Goal: Task Accomplishment & Management: Use online tool/utility

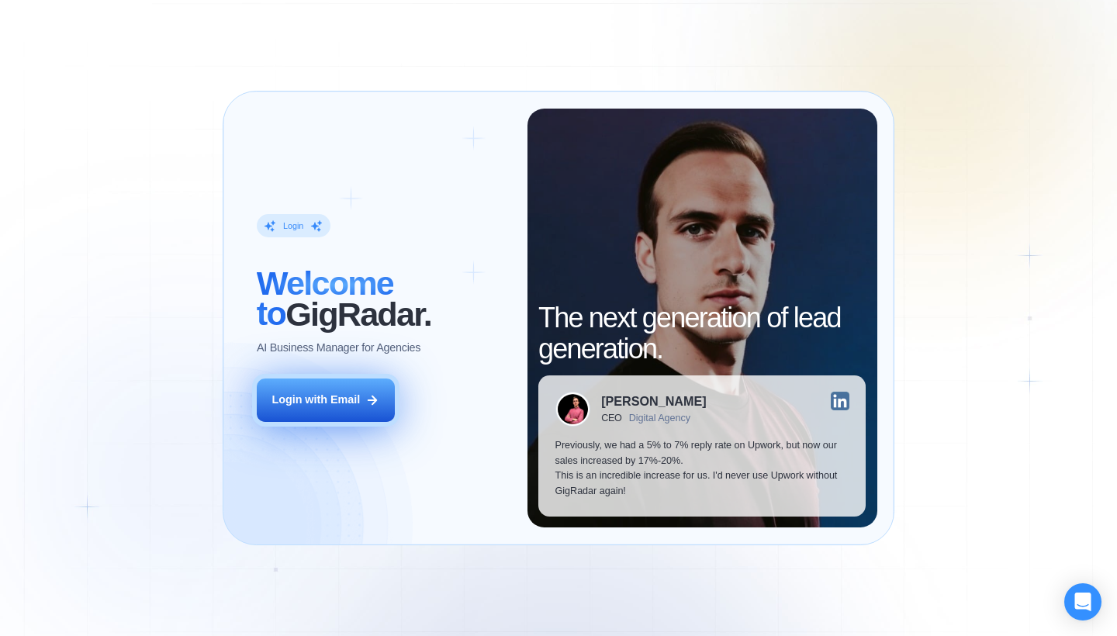
click at [329, 399] on div "Login with Email" at bounding box center [315, 400] width 88 height 16
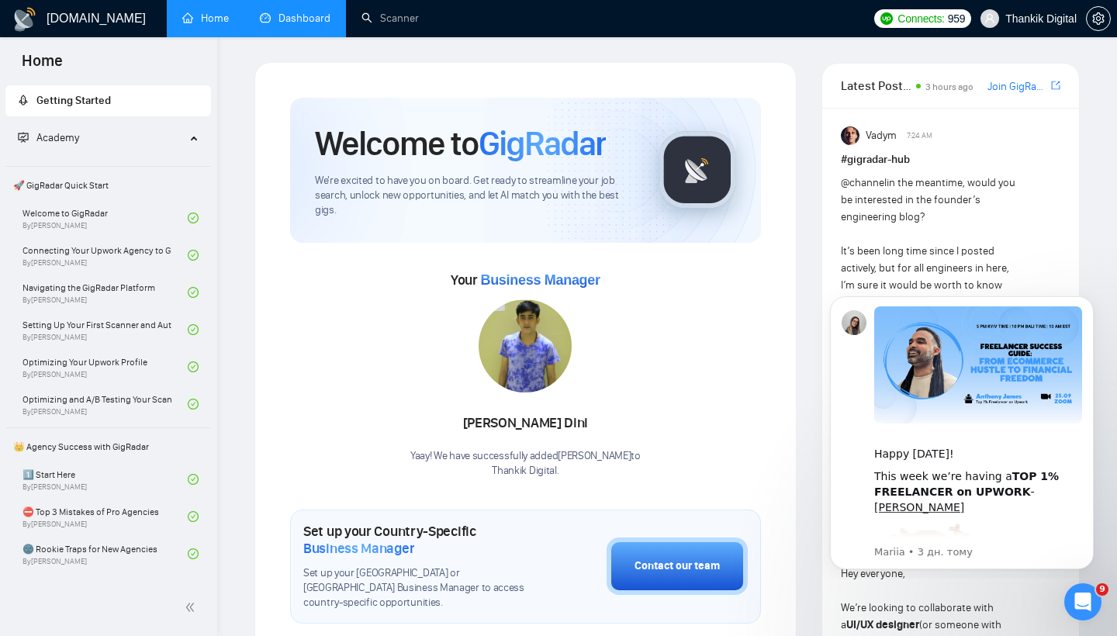
click at [287, 13] on link "Dashboard" at bounding box center [295, 18] width 71 height 13
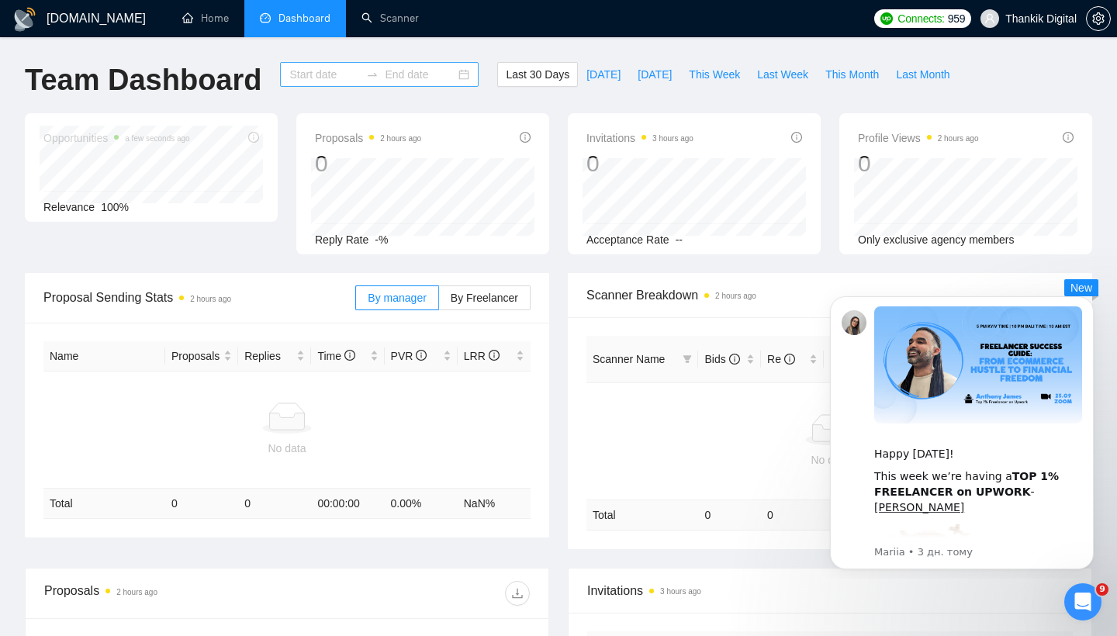
type input "2025-08-28"
type input "2025-09-27"
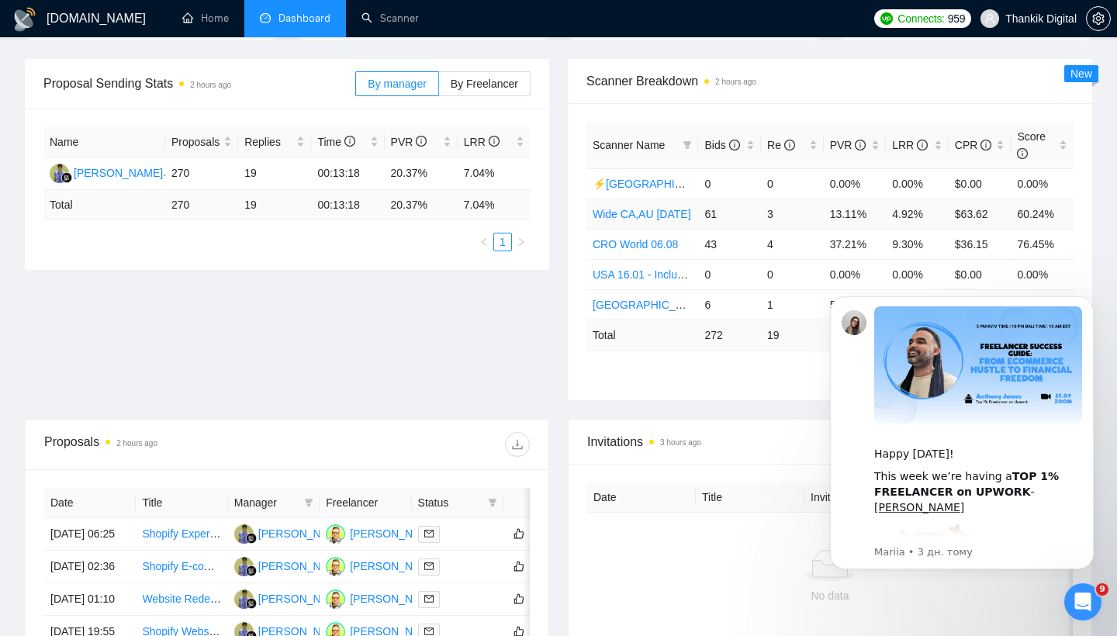
scroll to position [213, 0]
click at [687, 141] on icon "filter" at bounding box center [686, 145] width 9 height 9
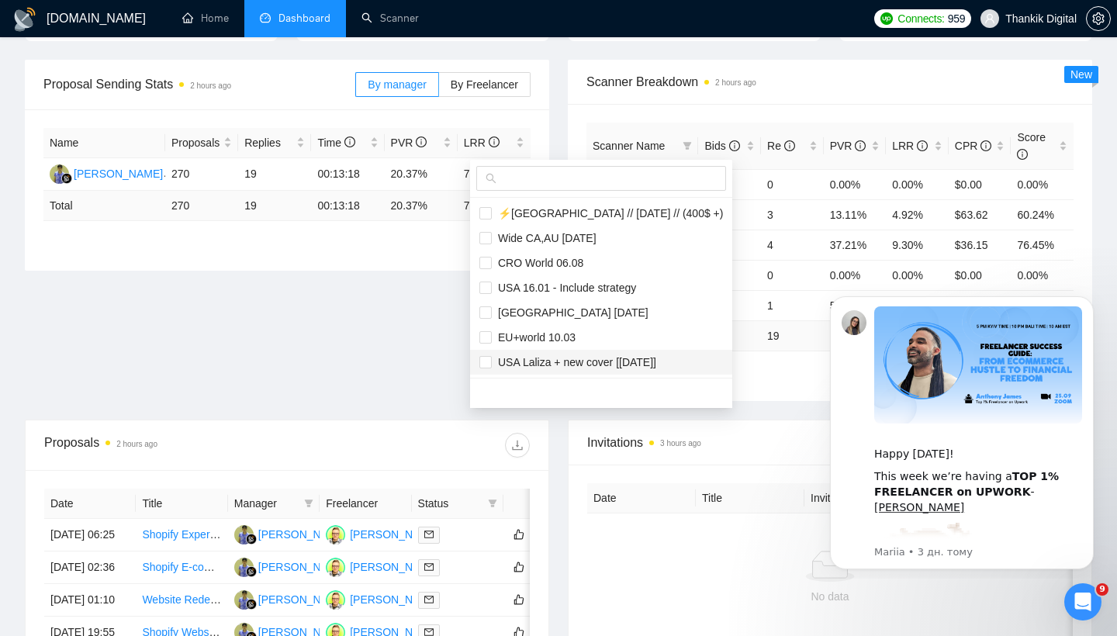
click at [565, 358] on span "USA Laliza + new cover [[DATE]]" at bounding box center [574, 362] width 164 height 12
checkbox input "true"
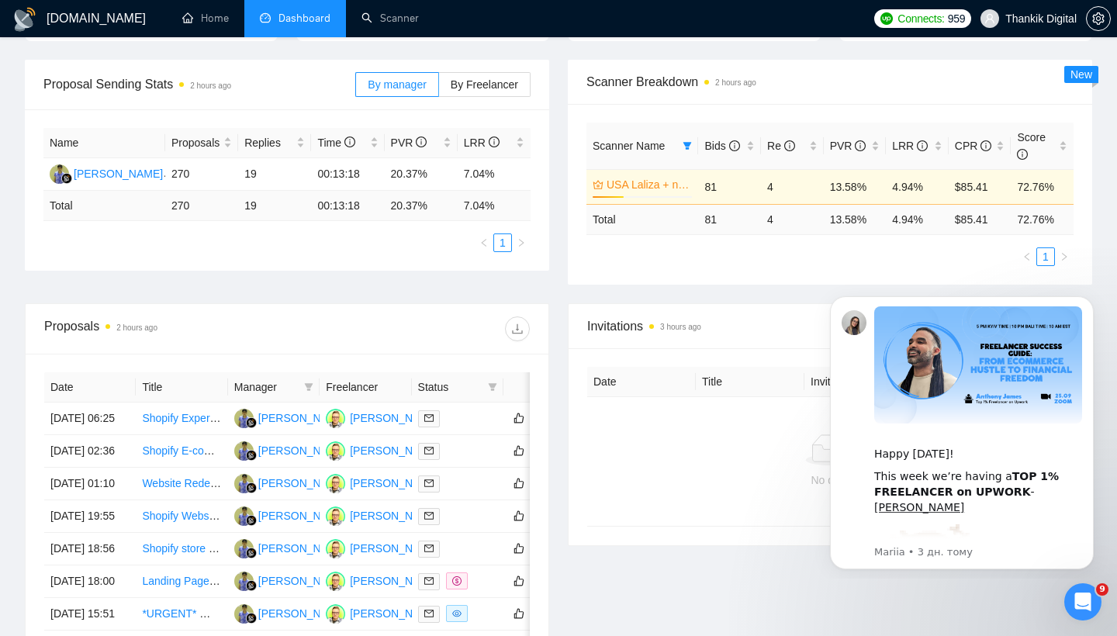
click at [740, 371] on main "Team Dashboard 2025-08-28 2025-09-27 Last 30 Days Today Yesterday This Week Las…" at bounding box center [558, 323] width 1067 height 948
click at [658, 144] on span "Scanner Name" at bounding box center [628, 146] width 72 height 12
click at [686, 146] on icon "filter" at bounding box center [686, 145] width 9 height 9
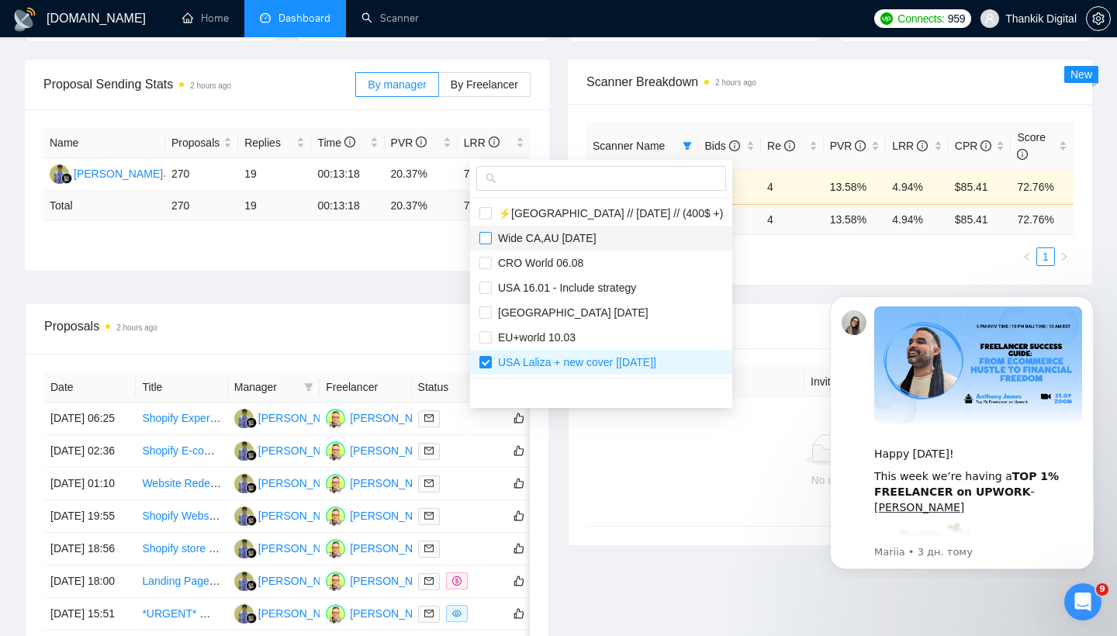
click at [489, 238] on input "checkbox" at bounding box center [485, 238] width 12 height 12
checkbox input "true"
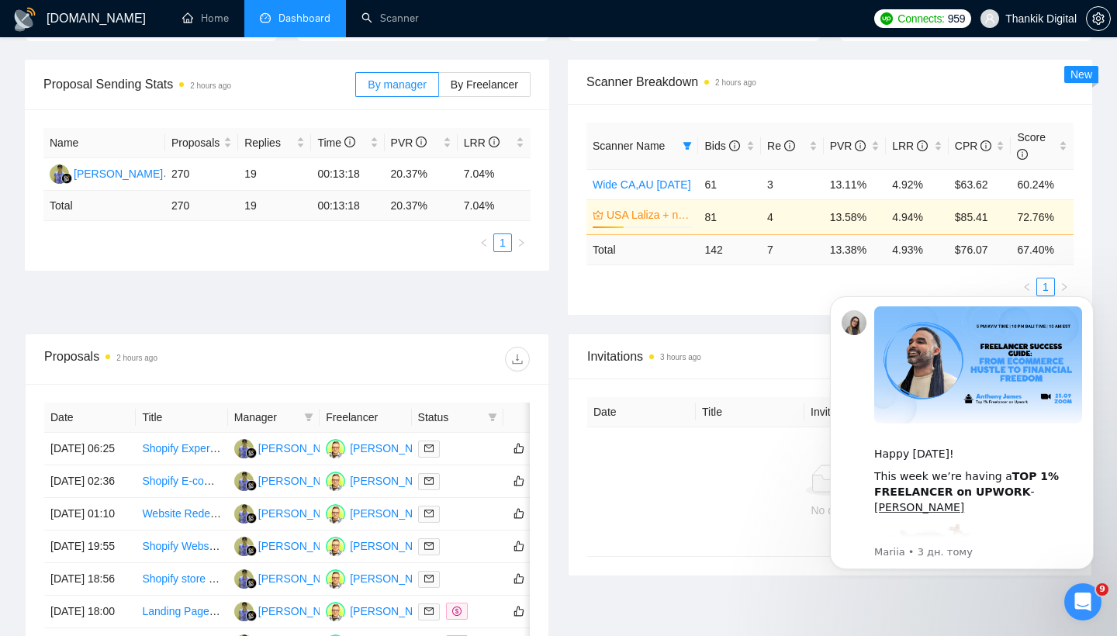
click at [788, 284] on div "Proposal Sending Stats 2 hours ago By manager By Freelancer Name Proposals Repl…" at bounding box center [559, 197] width 1086 height 274
click at [858, 150] on icon "info-circle" at bounding box center [860, 145] width 11 height 11
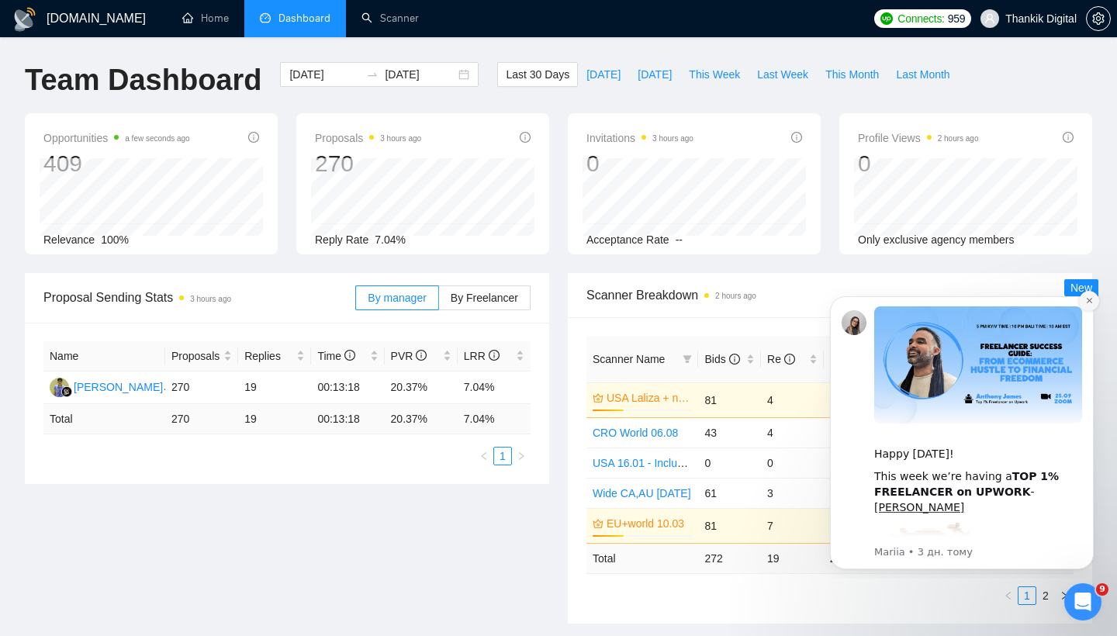
click at [1088, 299] on icon "Dismiss notification" at bounding box center [1089, 300] width 9 height 9
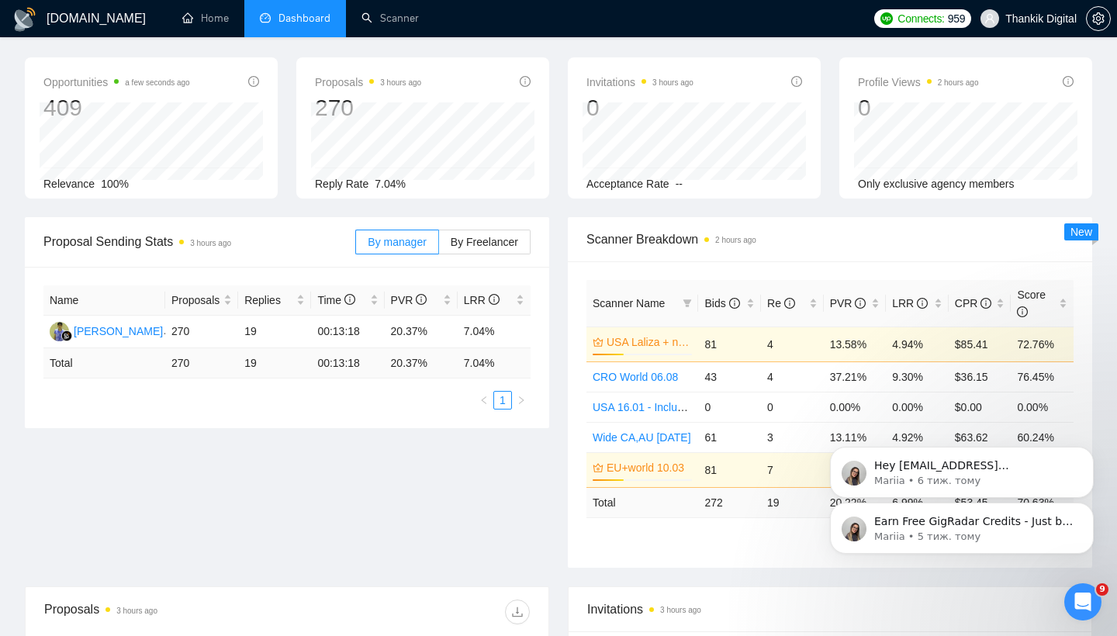
scroll to position [60, 0]
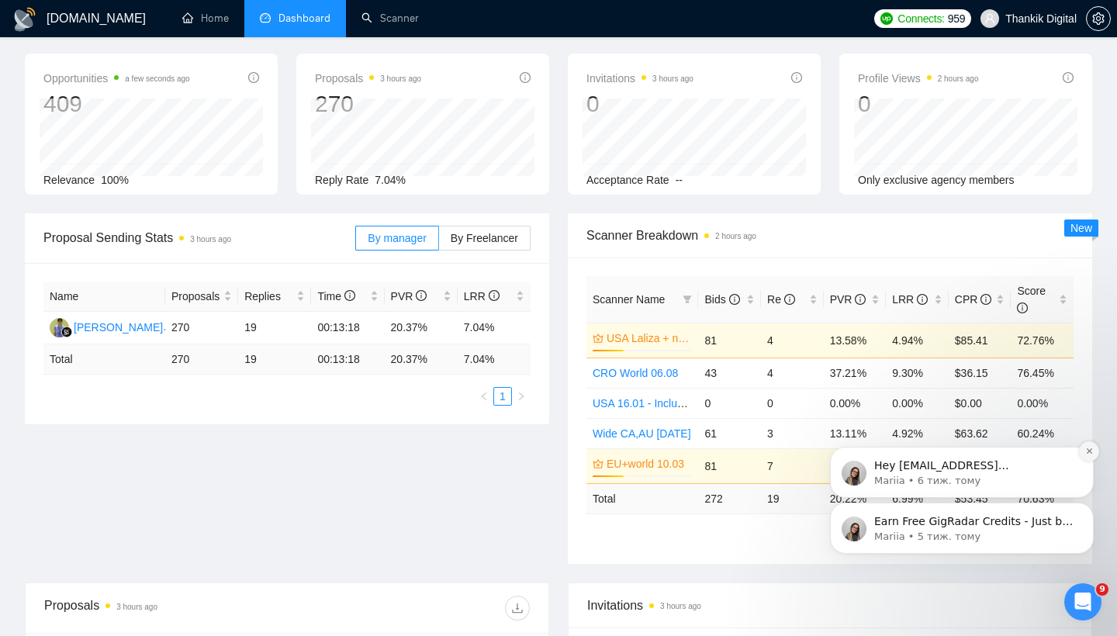
click at [1090, 443] on button "Dismiss notification" at bounding box center [1089, 451] width 20 height 20
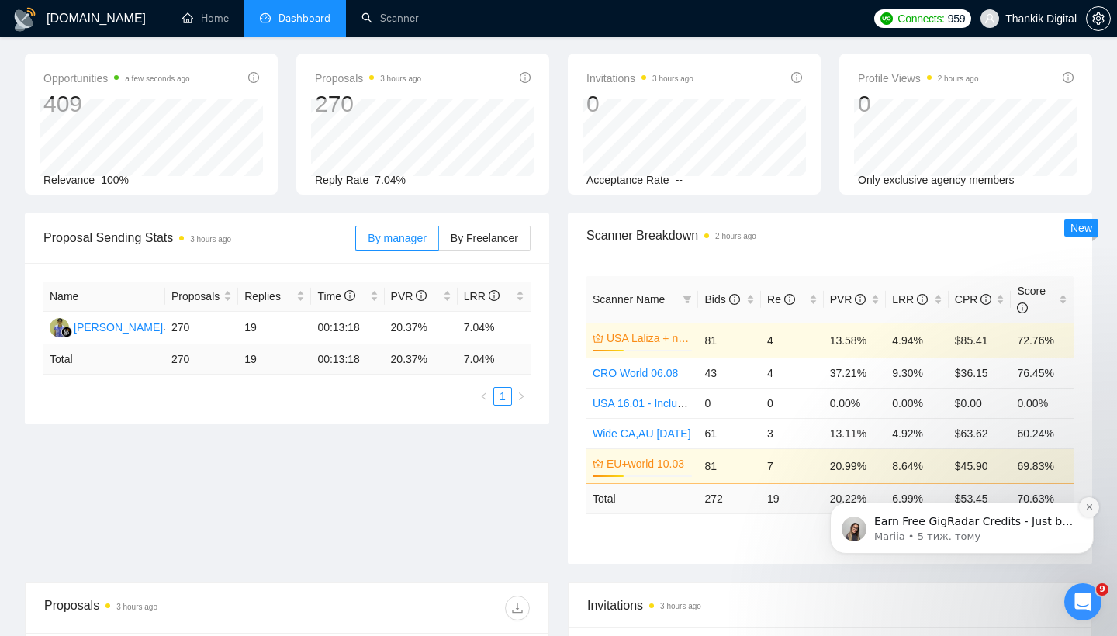
click at [1089, 510] on icon "Dismiss notification" at bounding box center [1089, 507] width 9 height 9
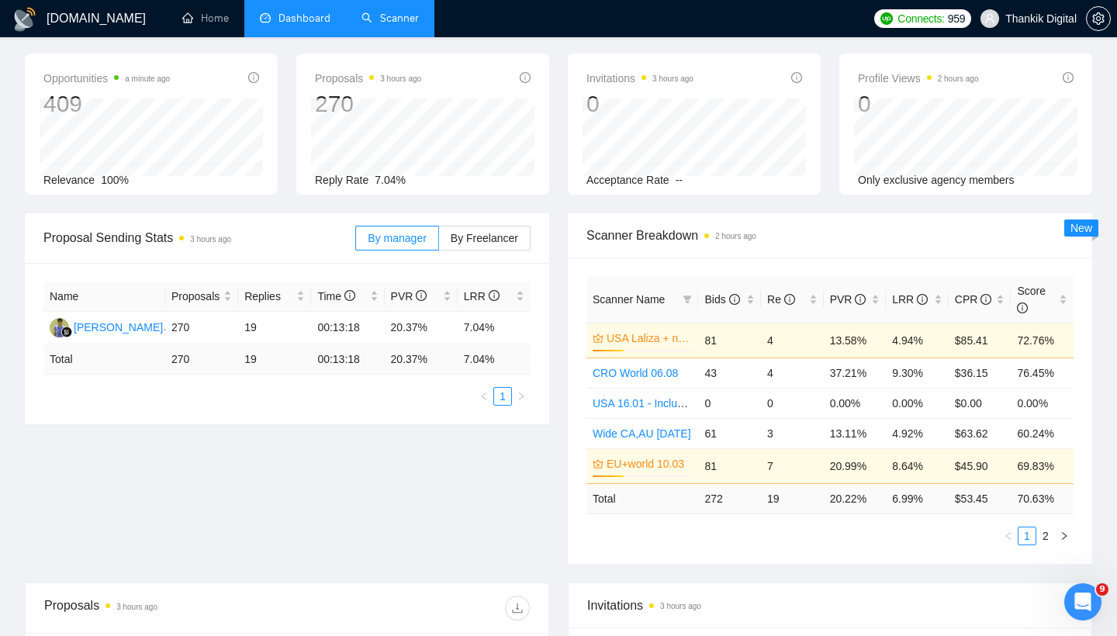
click at [396, 12] on link "Scanner" at bounding box center [389, 18] width 57 height 13
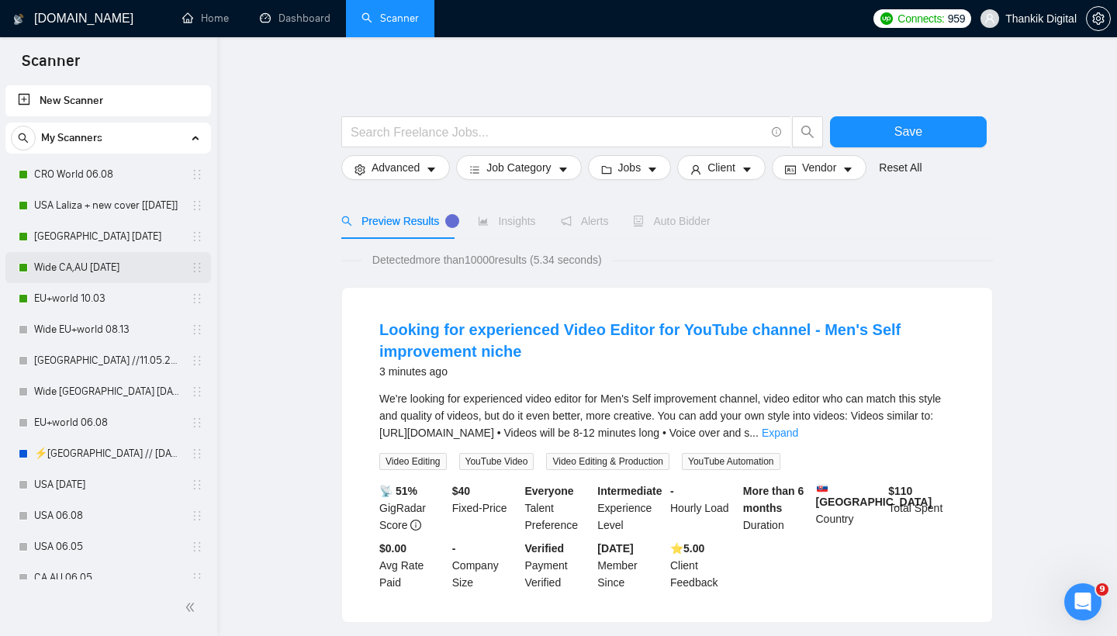
click at [123, 268] on link "Wide CA,AU [DATE]" at bounding box center [107, 267] width 147 height 31
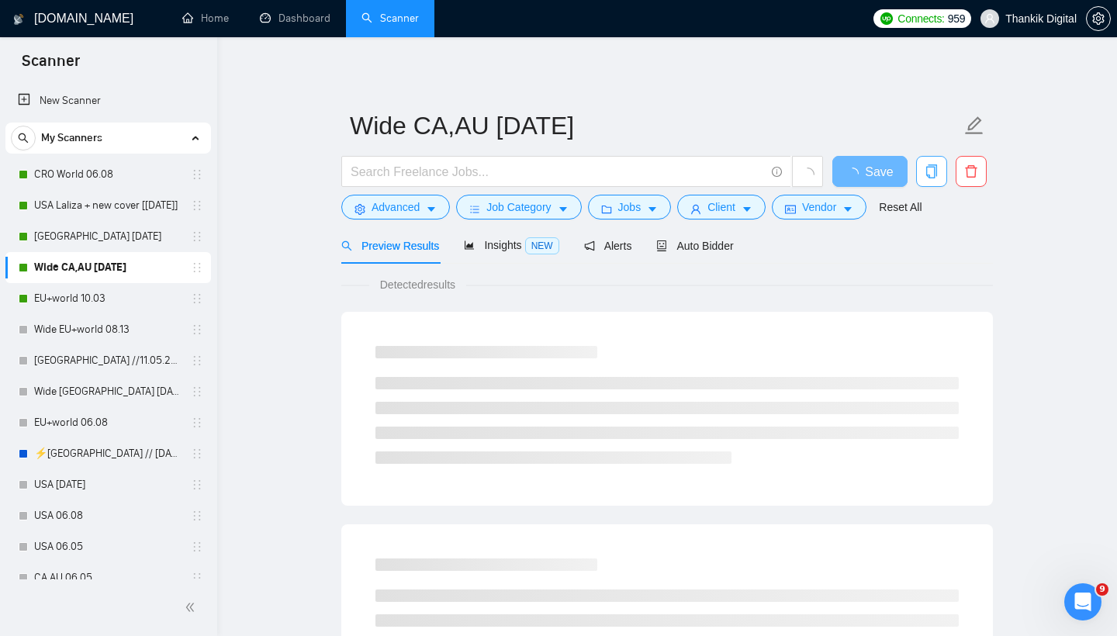
click at [927, 168] on icon "copy" at bounding box center [931, 171] width 11 height 14
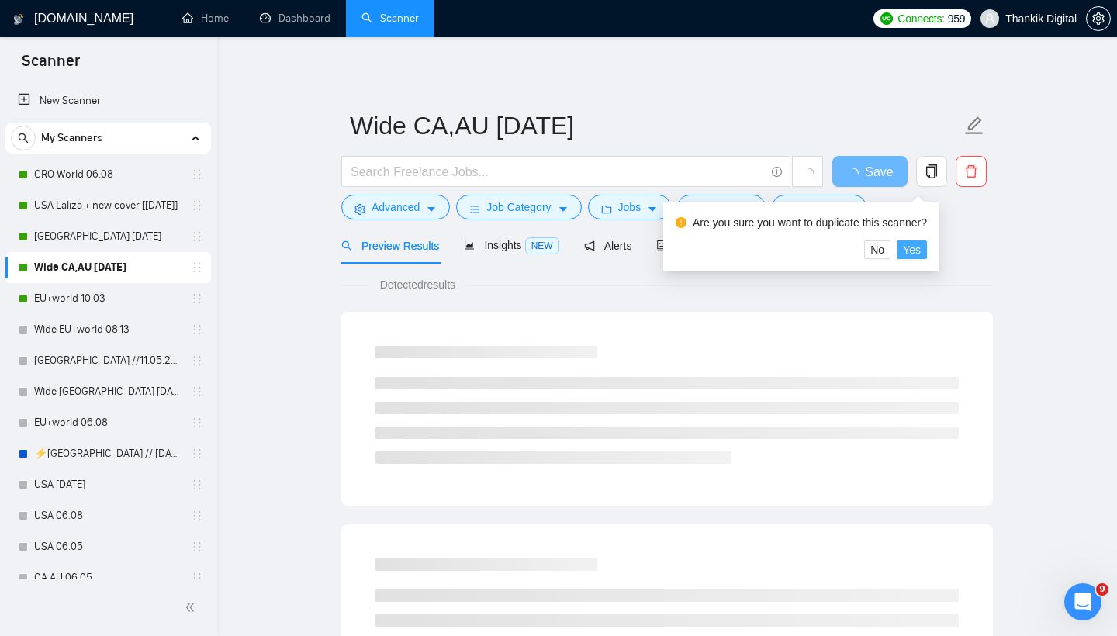
click at [917, 248] on span "Yes" at bounding box center [912, 249] width 18 height 17
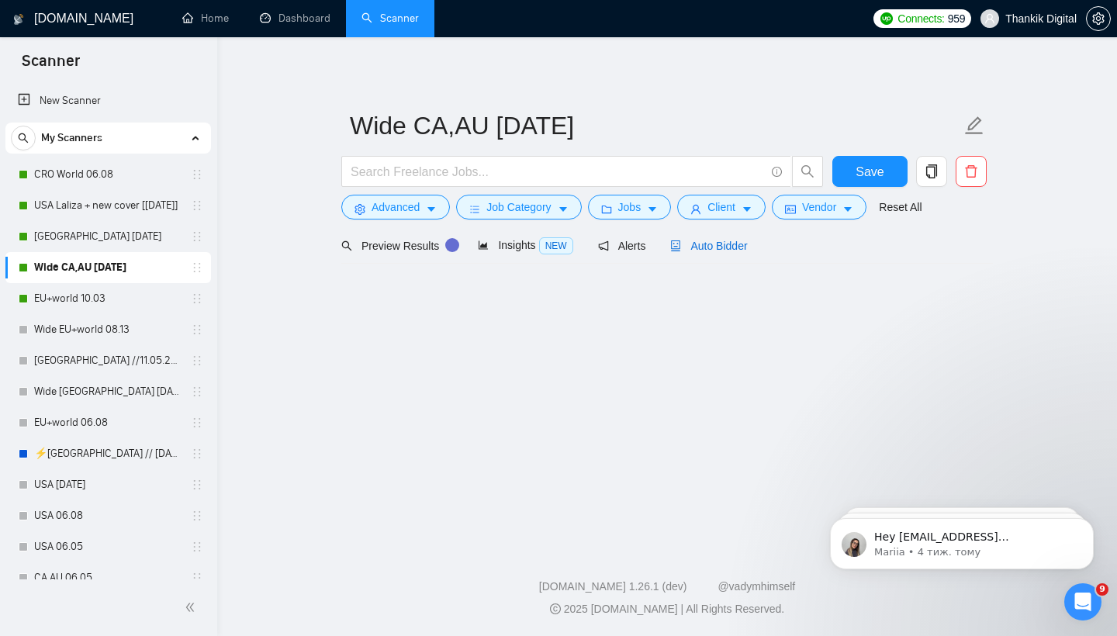
click at [693, 237] on div "Auto Bidder" at bounding box center [708, 245] width 77 height 17
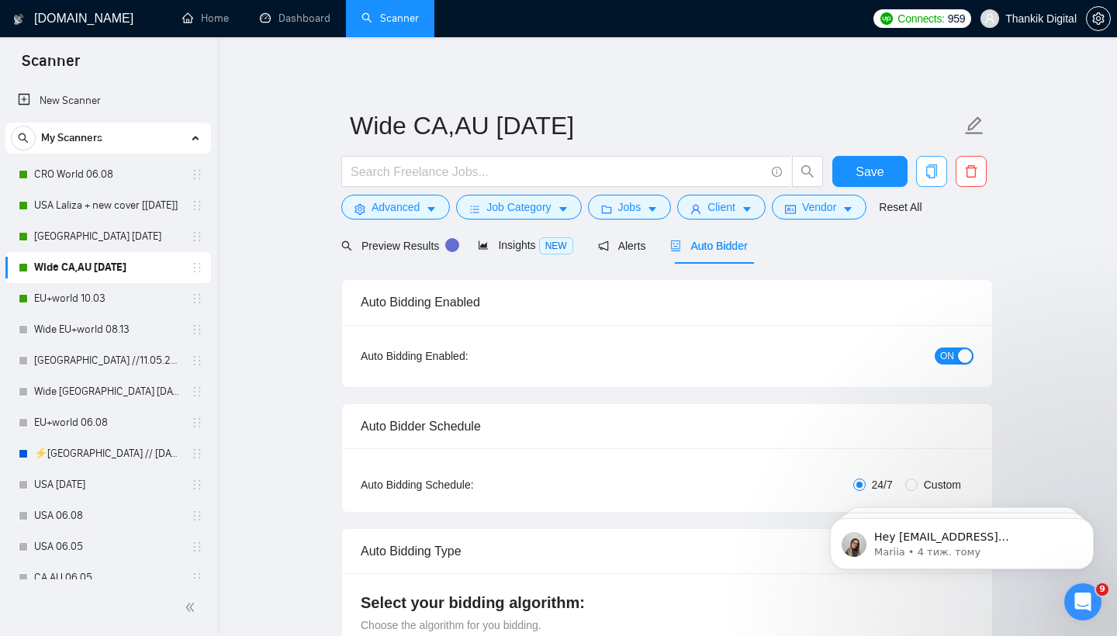
click at [928, 167] on icon "copy" at bounding box center [931, 171] width 11 height 14
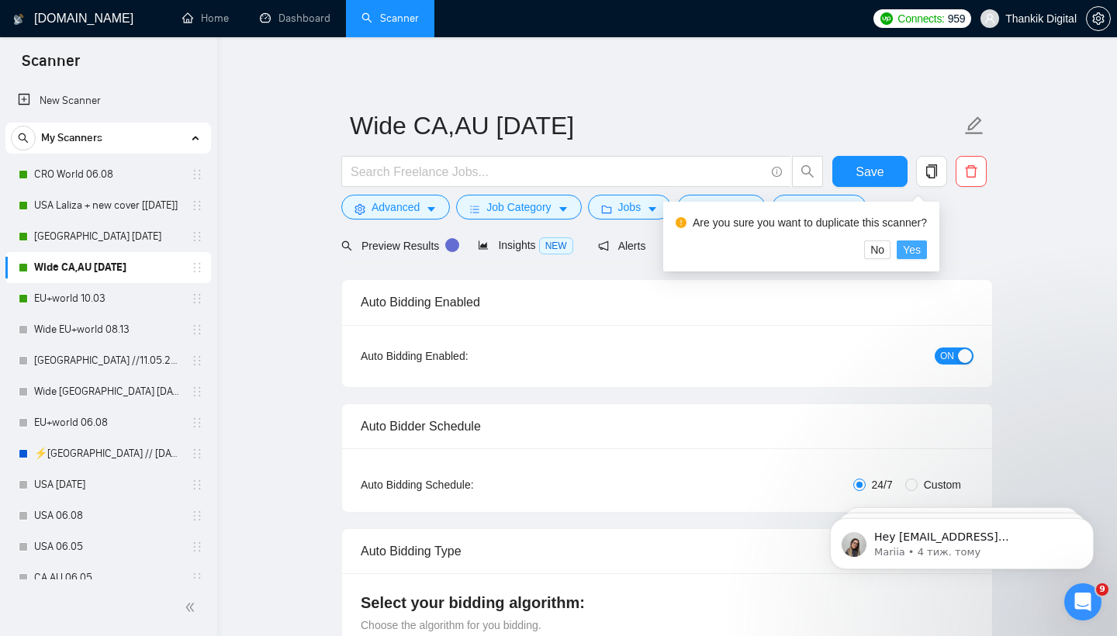
click at [914, 253] on span "Yes" at bounding box center [912, 249] width 18 height 17
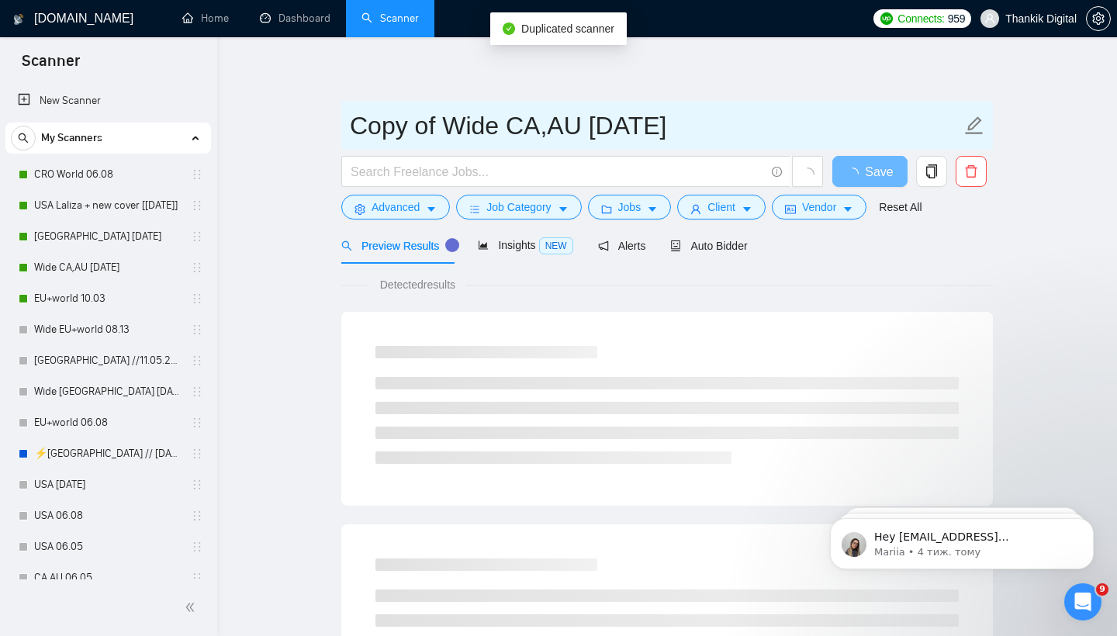
click at [720, 131] on input "Copy of Wide CA,AU [DATE]" at bounding box center [655, 125] width 611 height 39
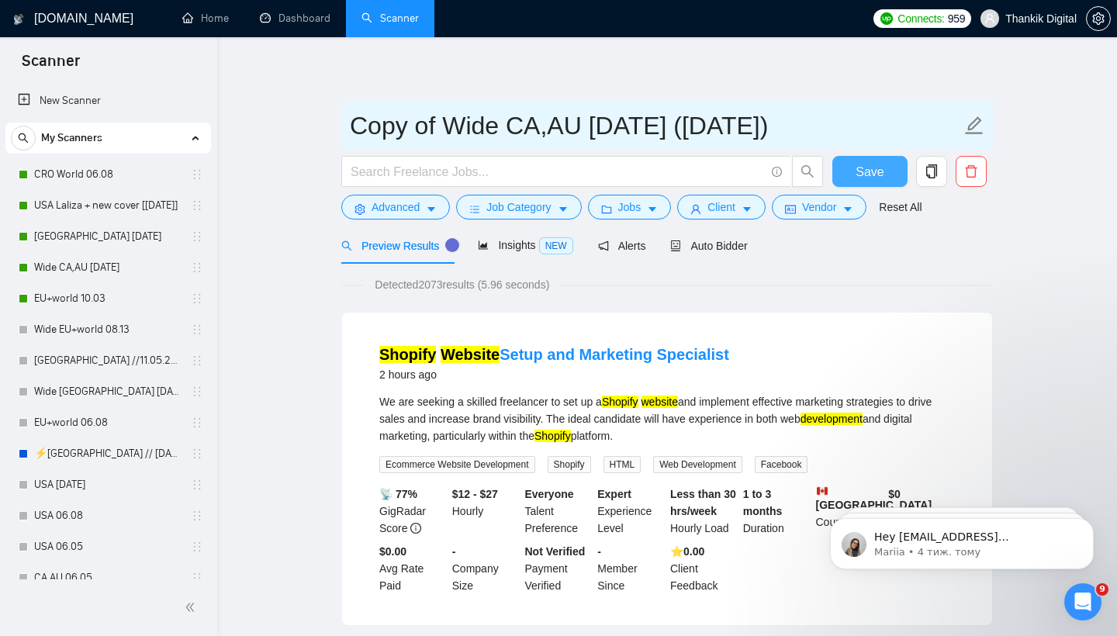
type input "Copy of Wide CA,AU [DATE] ([DATE])"
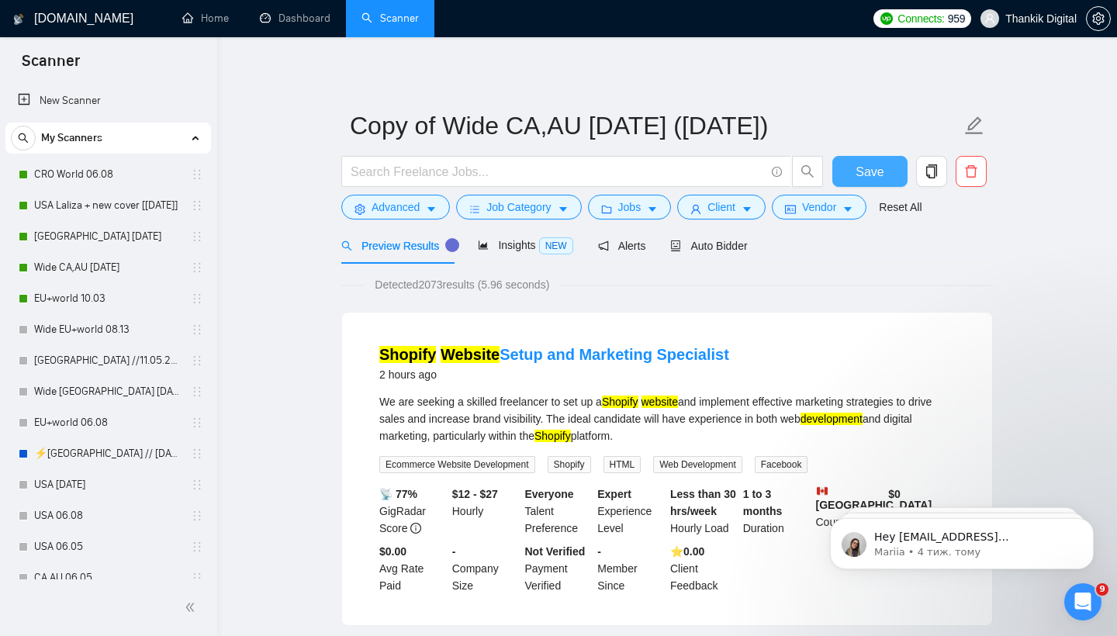
click at [857, 162] on span "Save" at bounding box center [869, 171] width 28 height 19
click at [863, 168] on span "Save" at bounding box center [869, 171] width 28 height 19
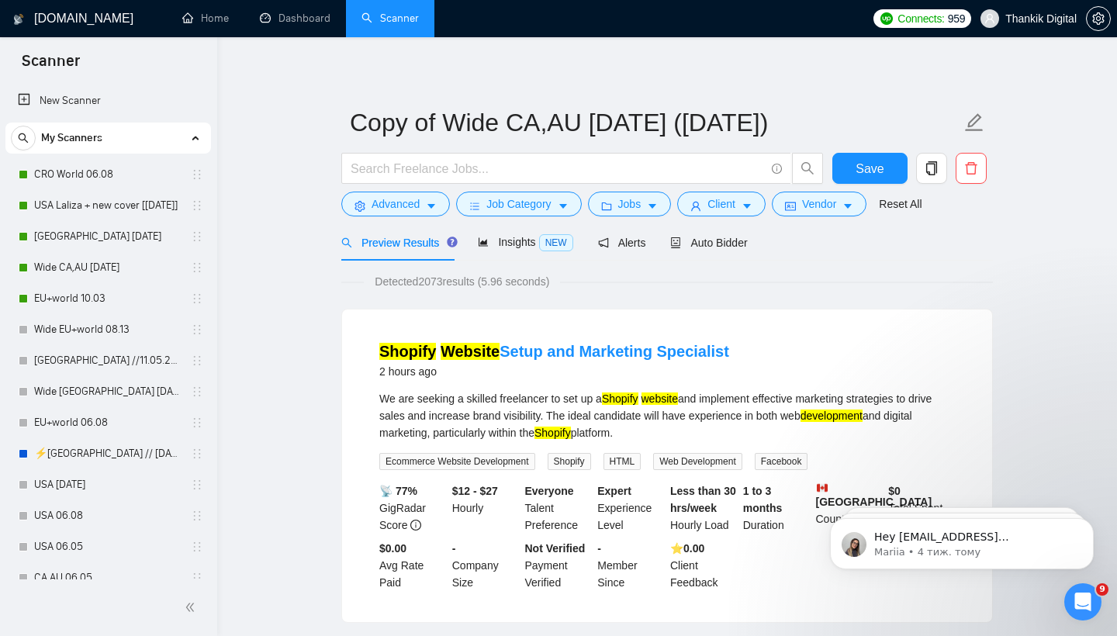
scroll to position [2, 0]
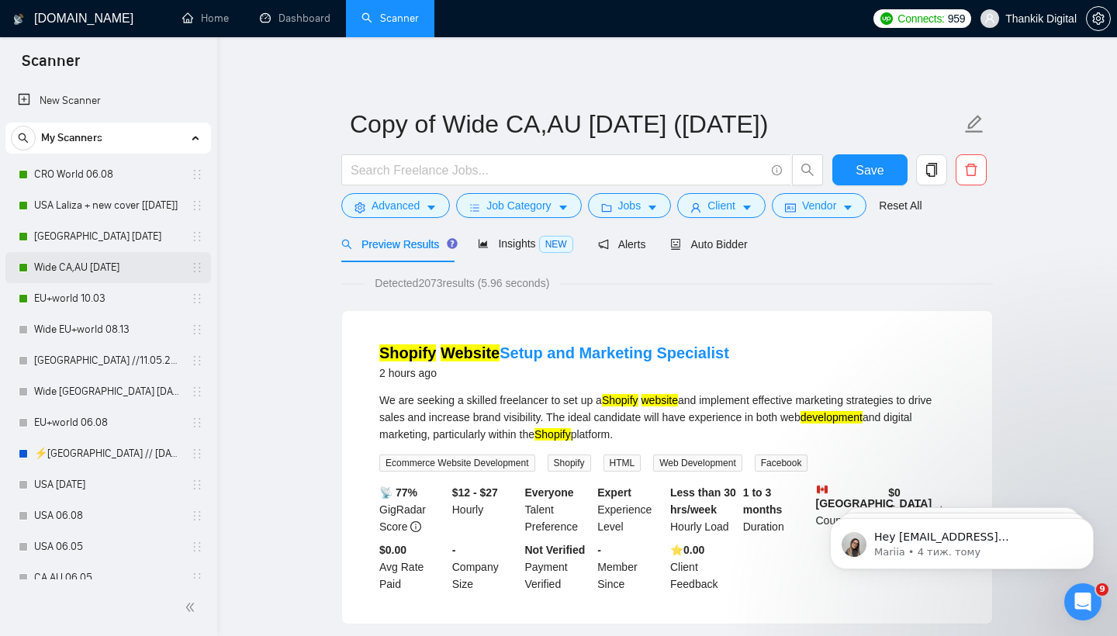
click at [69, 271] on link "Wide CA,AU [DATE]" at bounding box center [107, 267] width 147 height 31
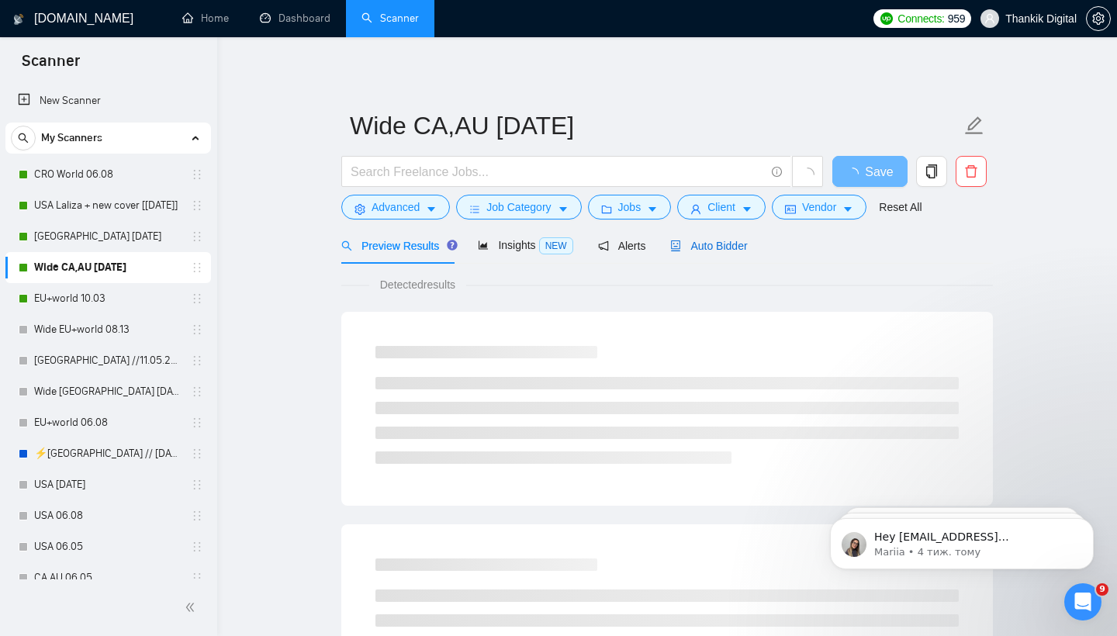
click at [717, 249] on span "Auto Bidder" at bounding box center [708, 246] width 77 height 12
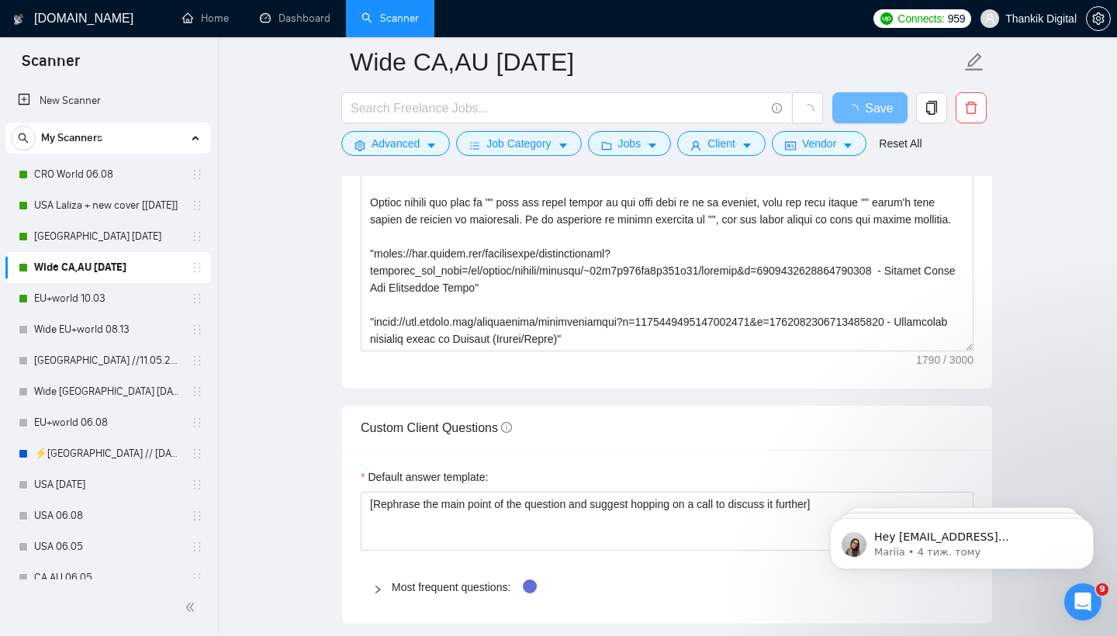
scroll to position [6, 0]
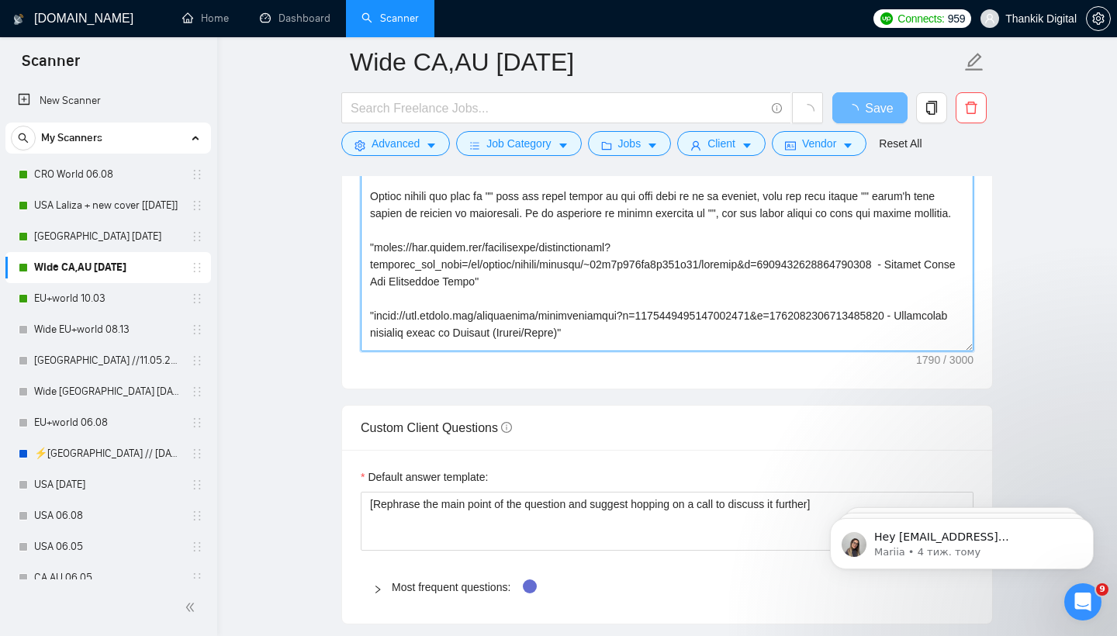
click at [610, 269] on textarea "Cover letter template:" at bounding box center [667, 176] width 613 height 349
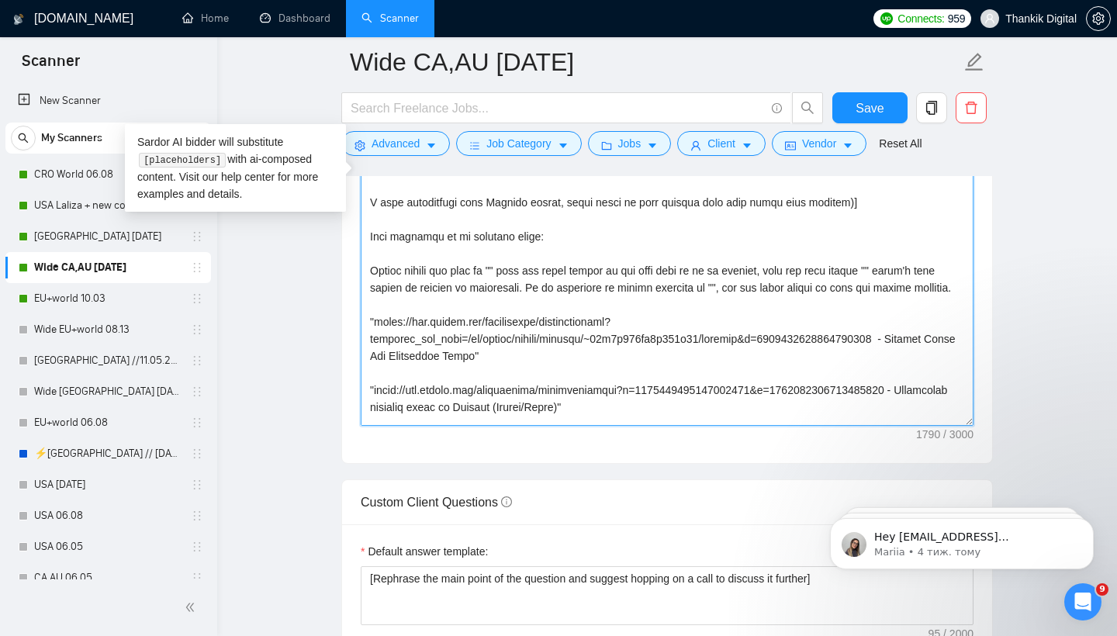
paste textarea "[ Lorem ipsumdo sita C adi elits doe tempori utl etd m aliq. Enimadm: V qu nost…"
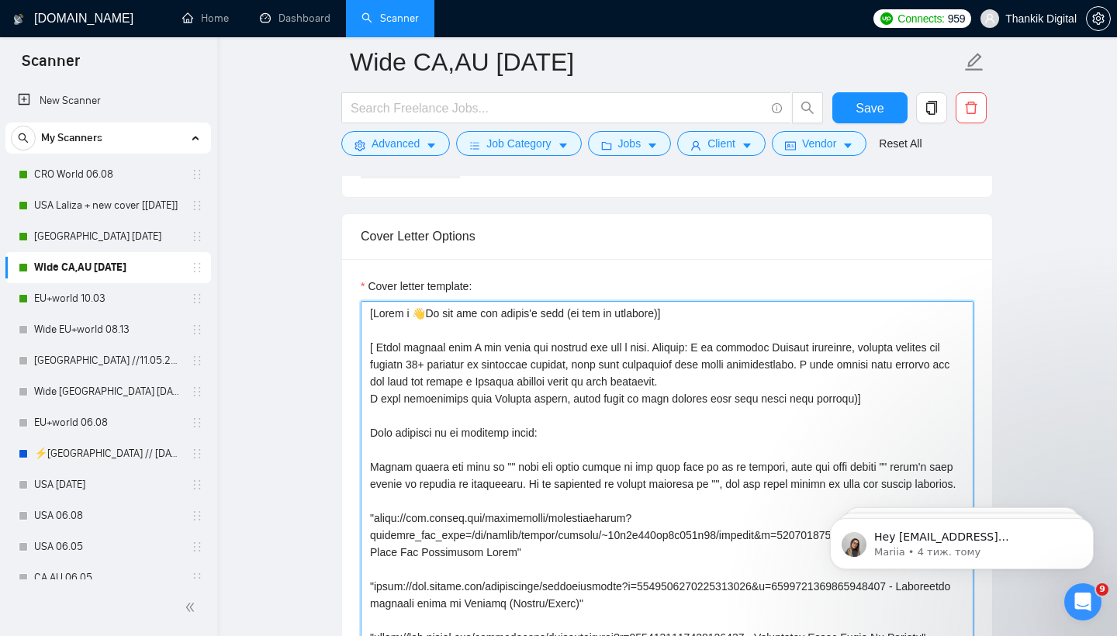
scroll to position [0, 0]
click at [378, 377] on textarea "Cover letter template:" at bounding box center [667, 475] width 613 height 349
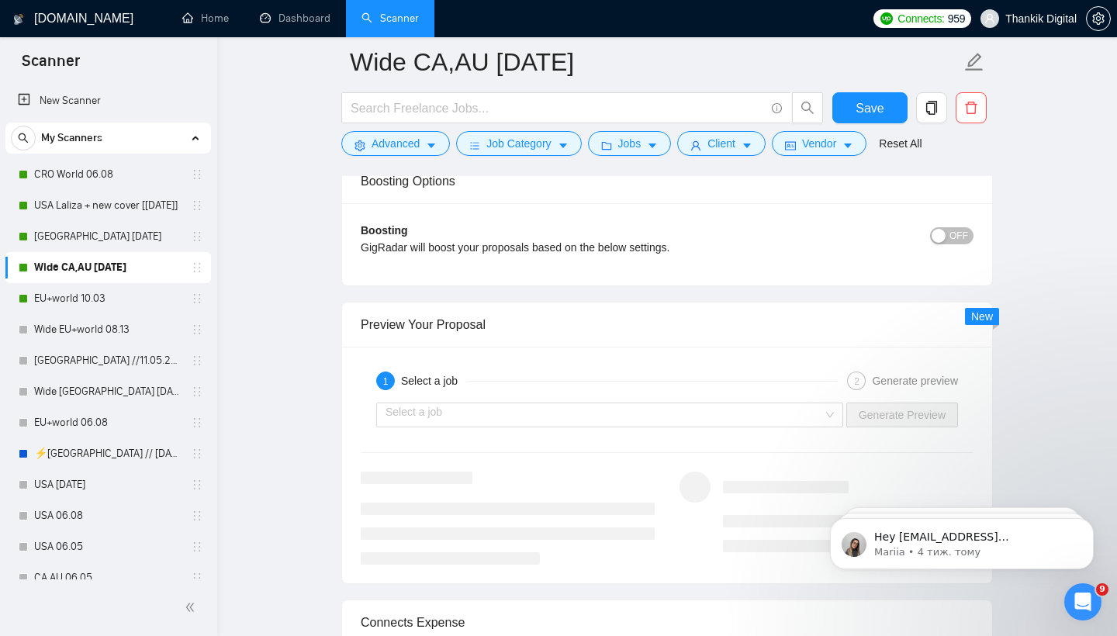
scroll to position [2941, 0]
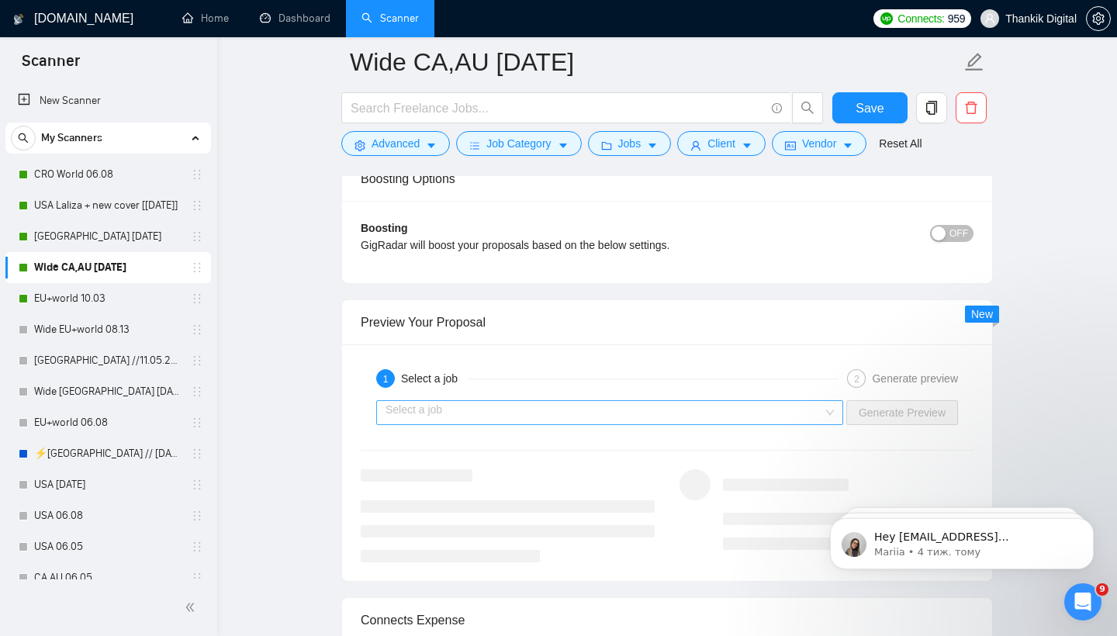
type textarea "[Lorem i 👋Do sit ame con adipis'e sedd (ei tem in utlabore)] [Etdol magnaal eni…"
click at [796, 424] on input "search" at bounding box center [603, 412] width 437 height 23
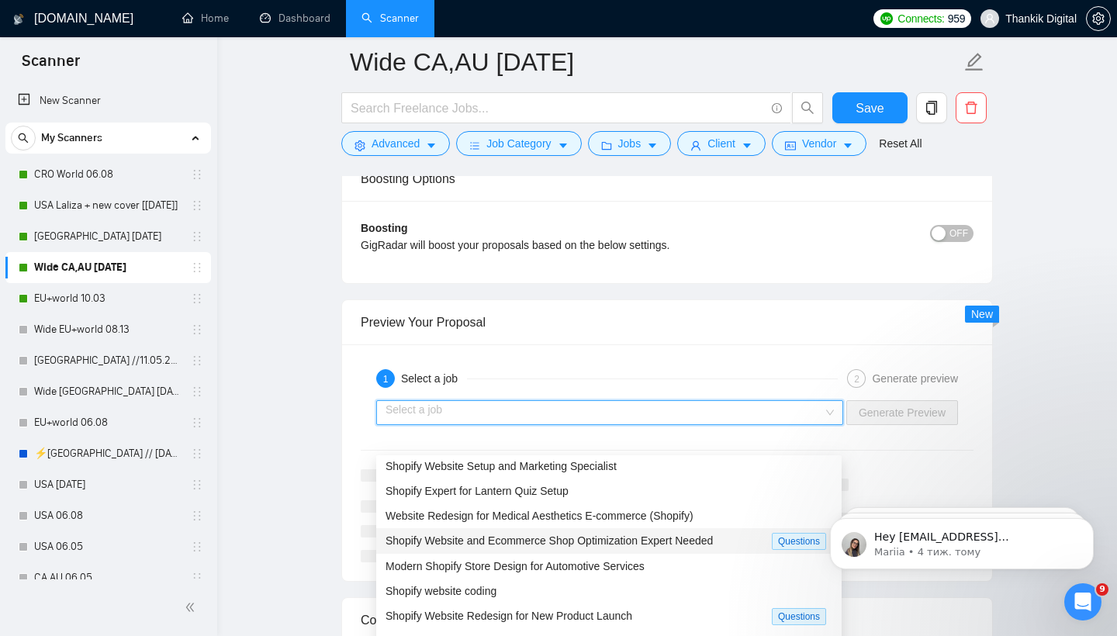
scroll to position [0, 0]
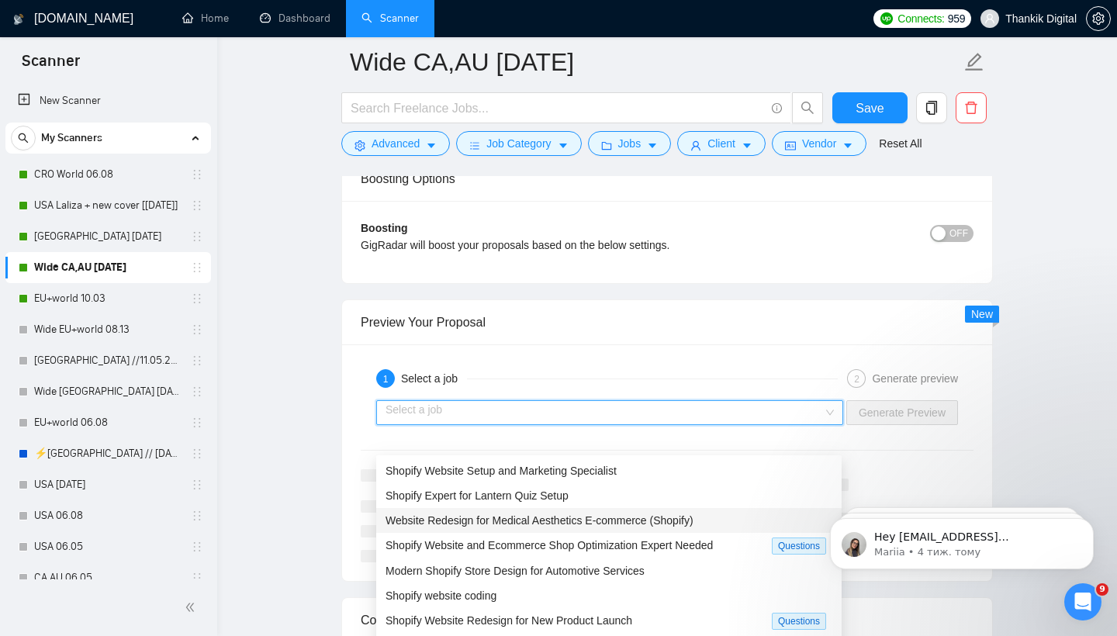
click at [620, 518] on span "Website Redesign for Medical Aesthetics E-commerce (Shopify)" at bounding box center [539, 520] width 308 height 12
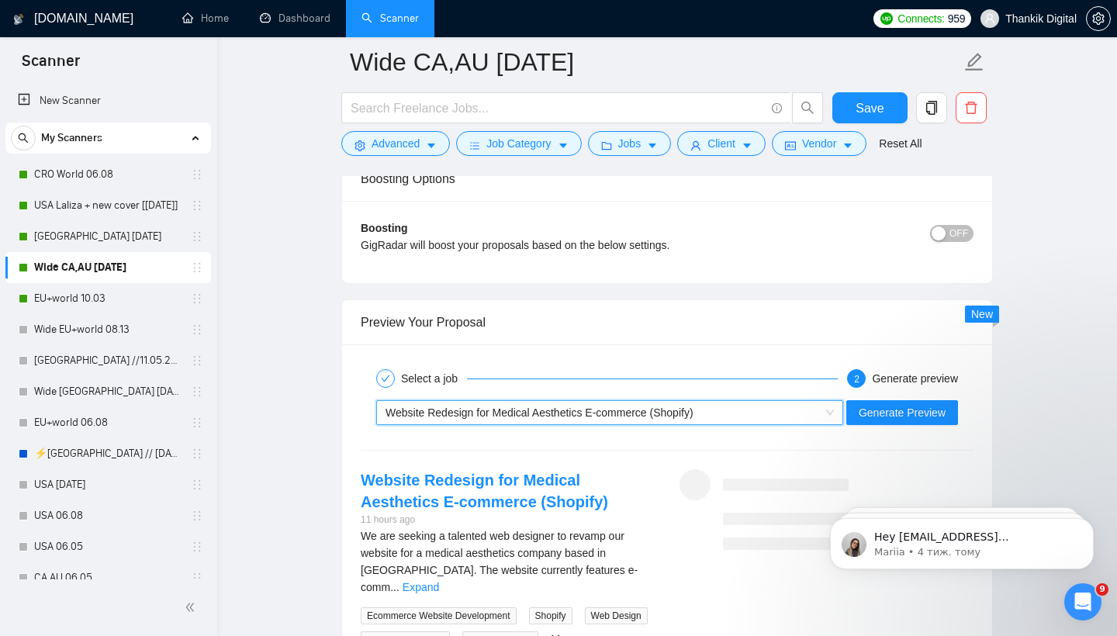
scroll to position [2994, 0]
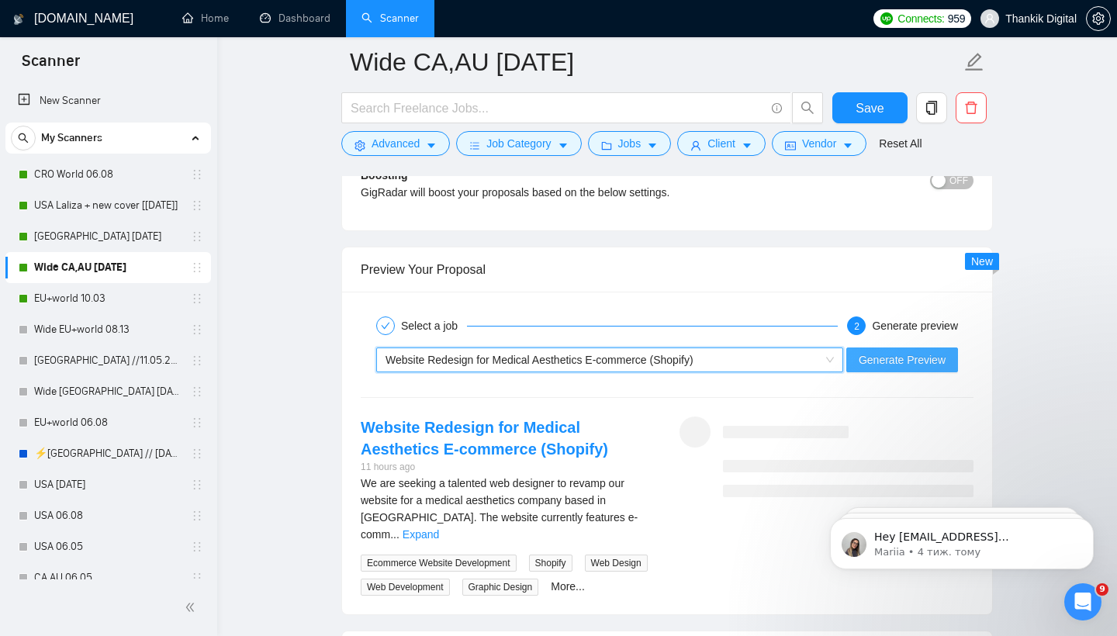
click at [887, 368] on span "Generate Preview" at bounding box center [901, 359] width 87 height 17
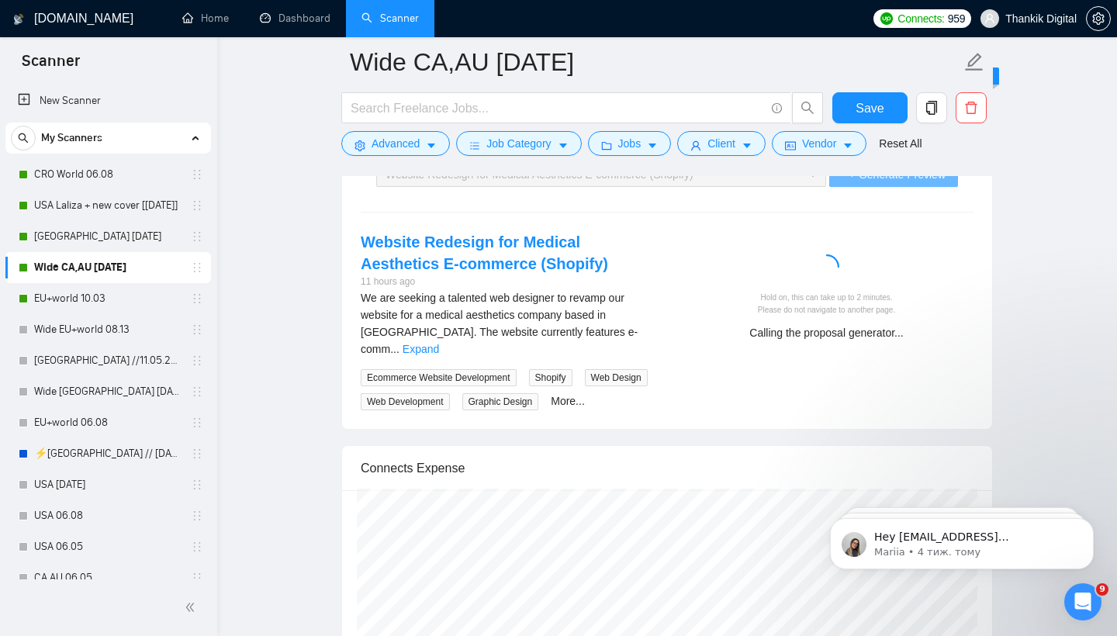
scroll to position [3183, 0]
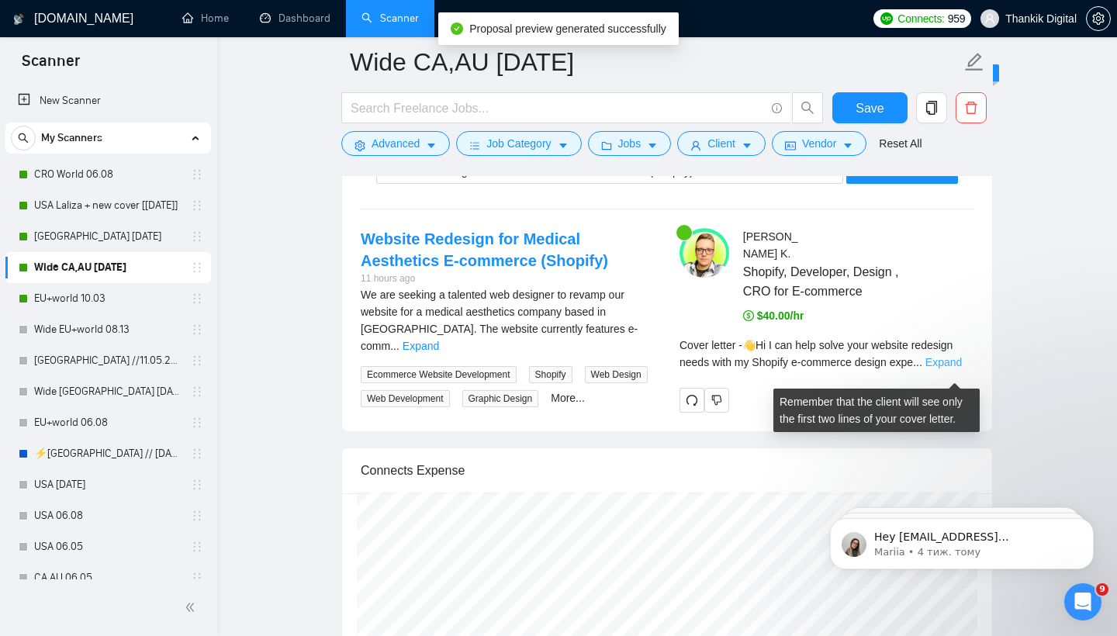
click at [943, 368] on link "Expand" at bounding box center [943, 362] width 36 height 12
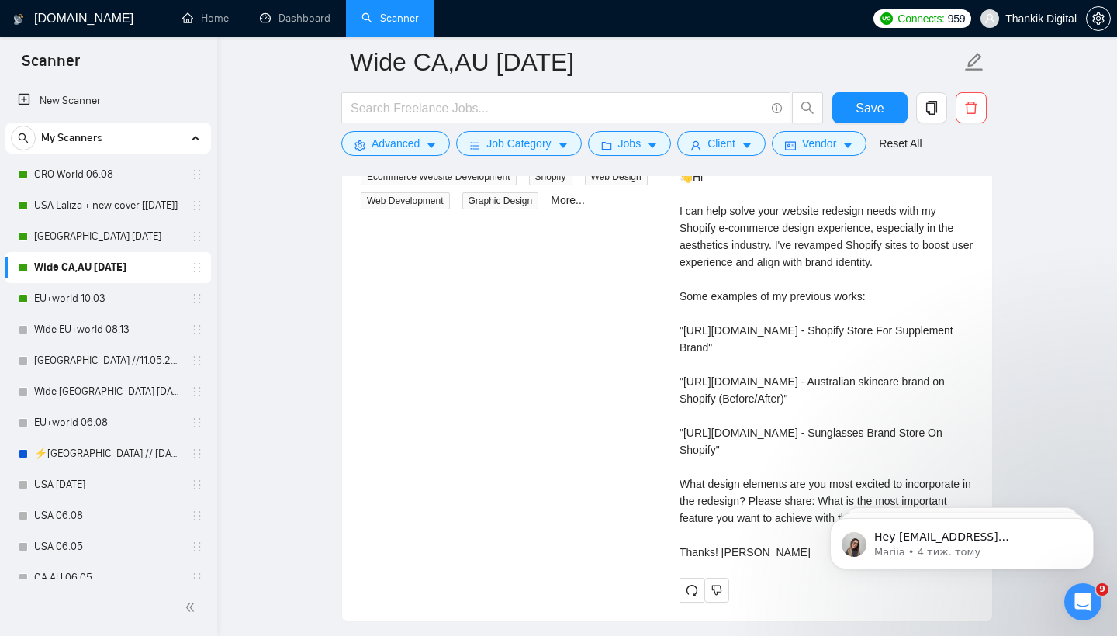
scroll to position [3316, 0]
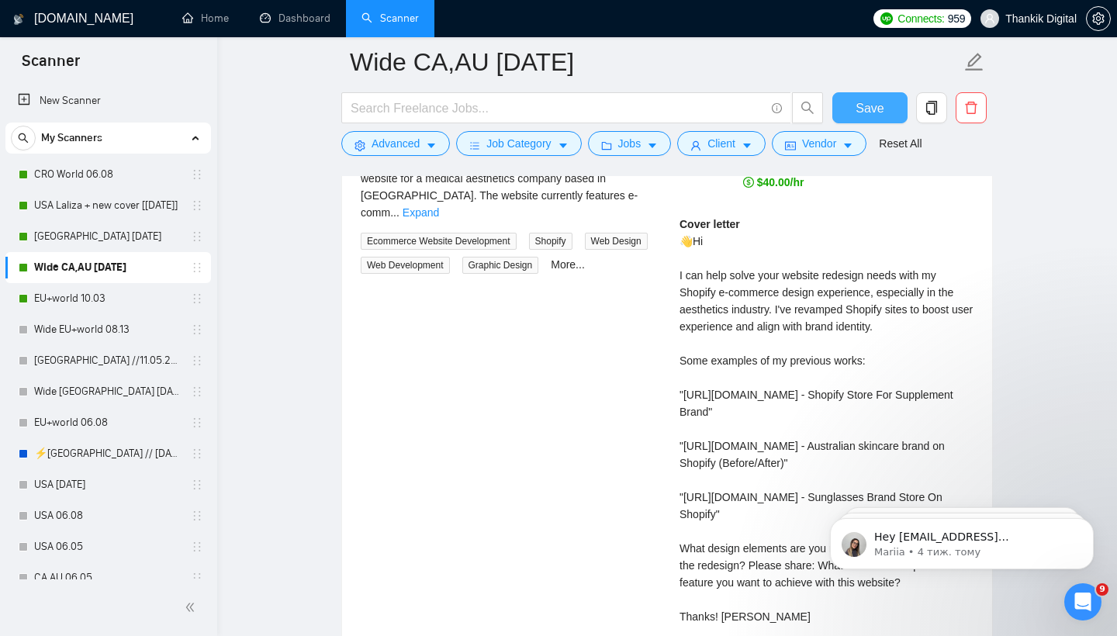
click at [858, 104] on span "Save" at bounding box center [869, 107] width 28 height 19
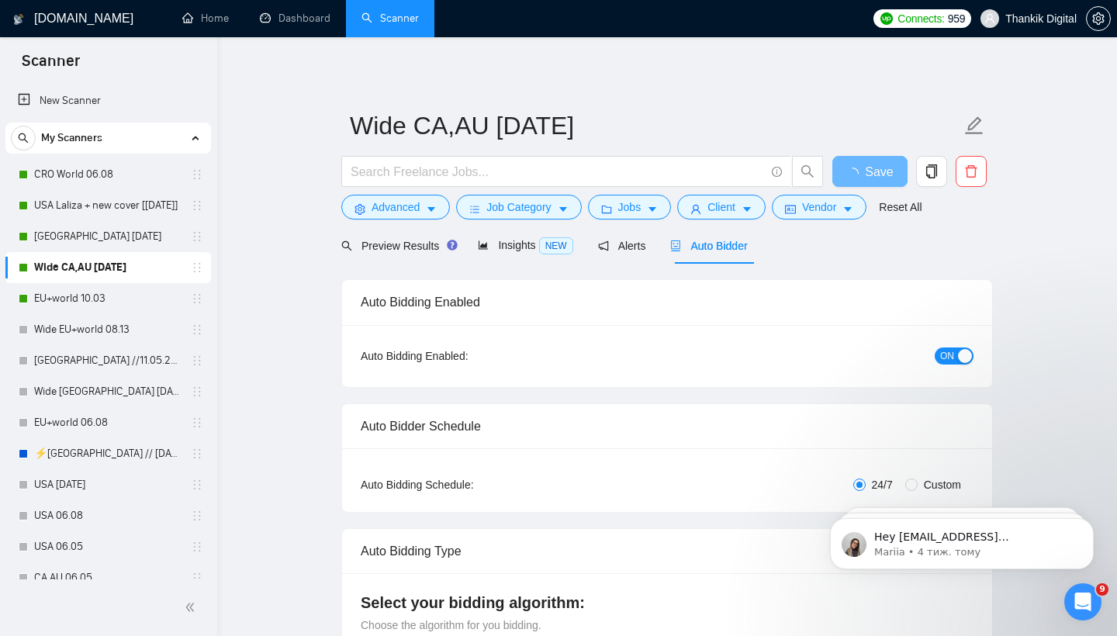
scroll to position [0, 0]
